Goal: Check status

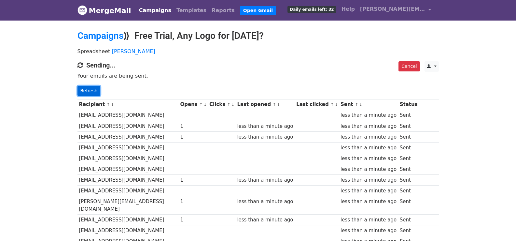
click at [93, 86] on link "Refresh" at bounding box center [88, 91] width 23 height 10
click at [80, 83] on div "Cancel CSV Excel Sending... Your emails are being sent. Refresh" at bounding box center [258, 78] width 371 height 35
click at [96, 91] on link "Refresh" at bounding box center [88, 91] width 23 height 10
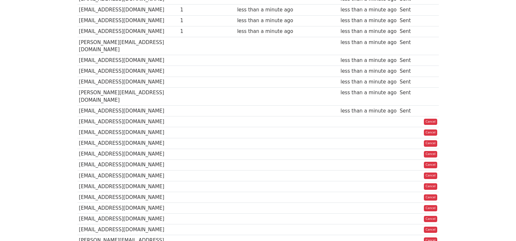
scroll to position [434, 0]
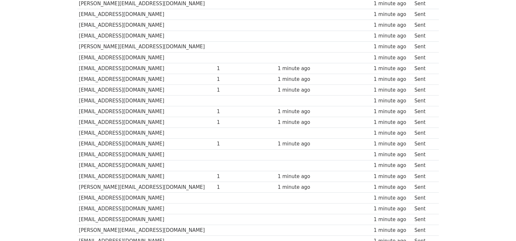
scroll to position [347, 0]
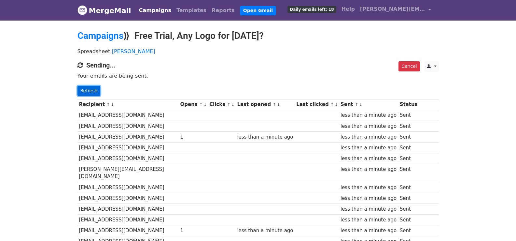
click at [95, 90] on link "Refresh" at bounding box center [88, 91] width 23 height 10
click at [86, 87] on link "Refresh" at bounding box center [88, 91] width 23 height 10
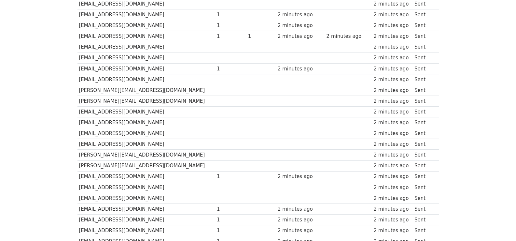
scroll to position [434, 0]
